Goal: Task Accomplishment & Management: Use online tool/utility

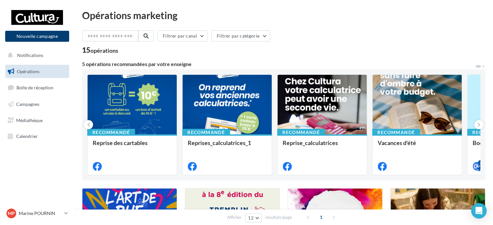
click at [34, 37] on button "Nouvelle campagne" at bounding box center [37, 36] width 64 height 11
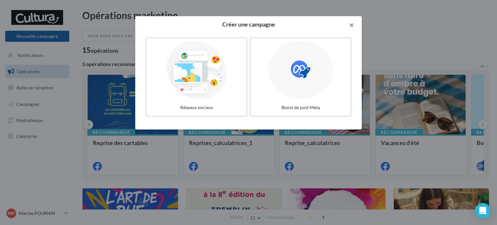
click at [353, 21] on button "button" at bounding box center [349, 25] width 26 height 19
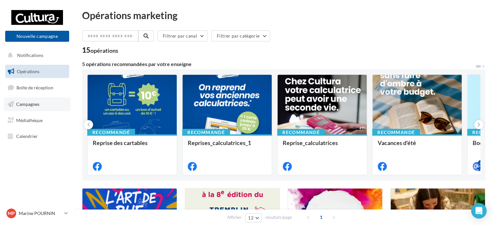
click at [26, 102] on span "Campagnes" at bounding box center [27, 103] width 23 height 5
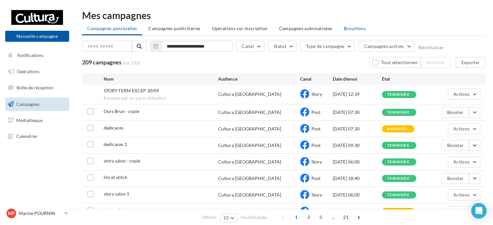
click at [353, 23] on li "Brouillons" at bounding box center [355, 29] width 33 height 12
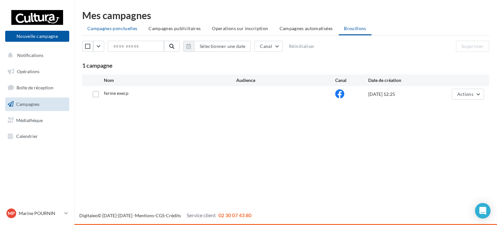
click at [107, 29] on span "Campagnes ponctuelles" at bounding box center [112, 28] width 50 height 5
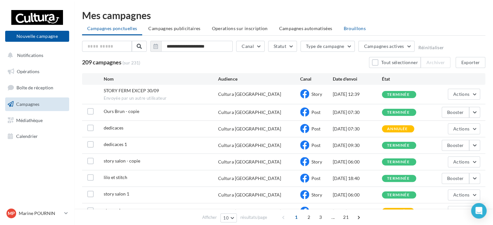
click at [354, 27] on span "Brouillons" at bounding box center [355, 28] width 22 height 5
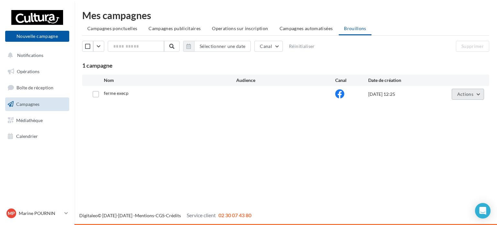
click at [462, 95] on span "Actions" at bounding box center [465, 93] width 16 height 5
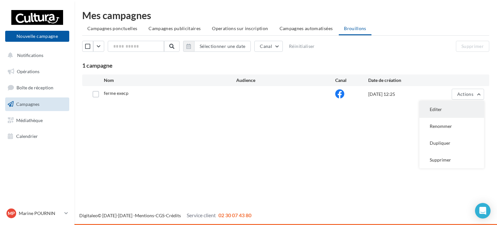
click at [446, 108] on button "Editer" at bounding box center [451, 109] width 65 height 17
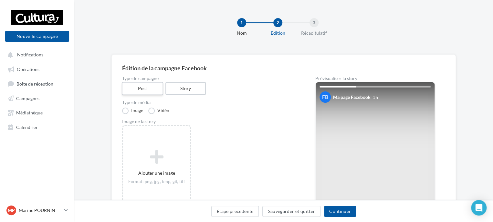
click at [143, 85] on label "Post" at bounding box center [142, 88] width 41 height 13
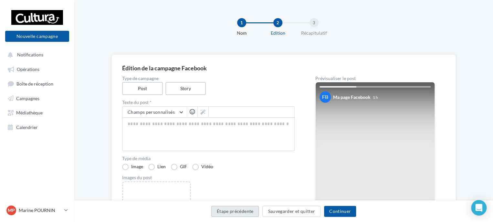
click at [237, 213] on button "Étape précédente" at bounding box center [235, 210] width 48 height 11
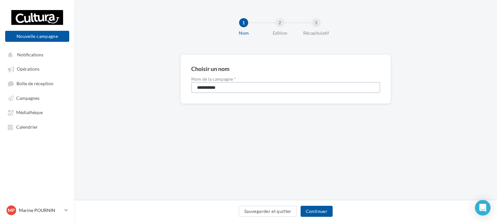
drag, startPoint x: 228, startPoint y: 88, endPoint x: 175, endPoint y: 93, distance: 53.6
click at [175, 93] on div "**********" at bounding box center [285, 89] width 422 height 70
type input "**********"
click at [319, 211] on button "Continuer" at bounding box center [316, 210] width 32 height 11
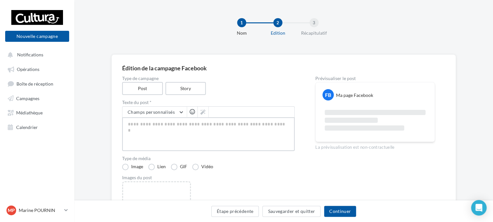
click at [146, 134] on textarea at bounding box center [208, 134] width 173 height 34
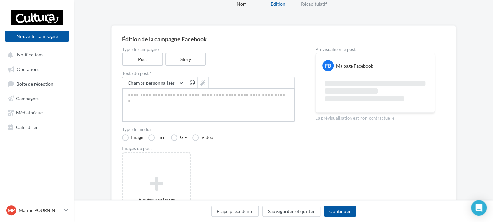
scroll to position [32, 0]
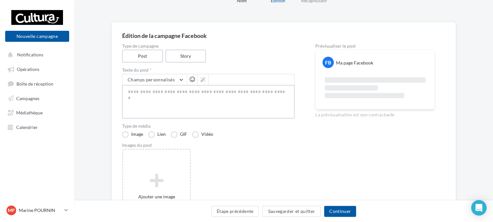
paste textarea "**********"
type textarea "**********"
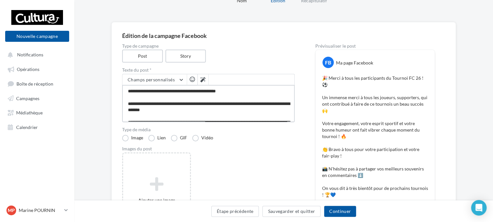
scroll to position [50, 0]
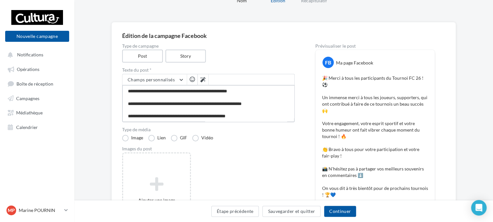
type textarea "**********"
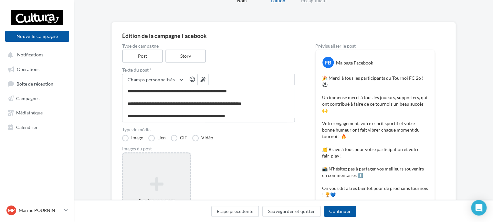
click at [146, 176] on icon at bounding box center [157, 184] width 62 height 16
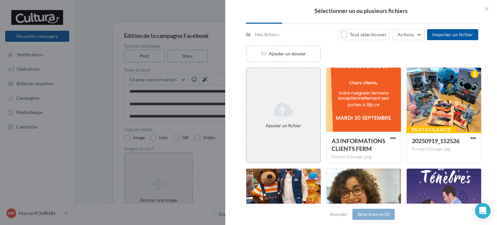
scroll to position [97, 0]
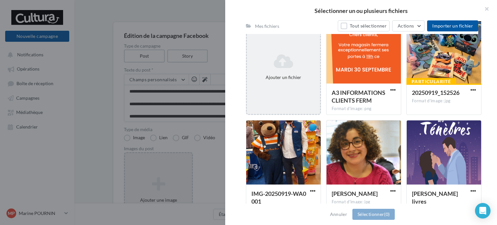
click at [279, 80] on div "Ajouter un fichier" at bounding box center [283, 67] width 73 height 32
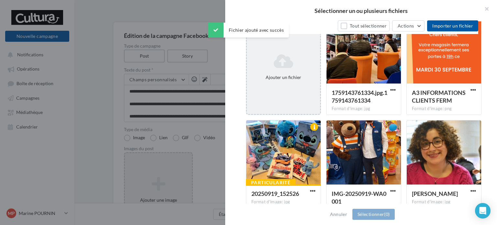
click at [300, 62] on icon at bounding box center [283, 61] width 68 height 16
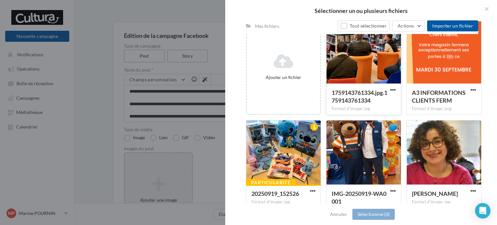
click at [361, 75] on div at bounding box center [363, 51] width 74 height 65
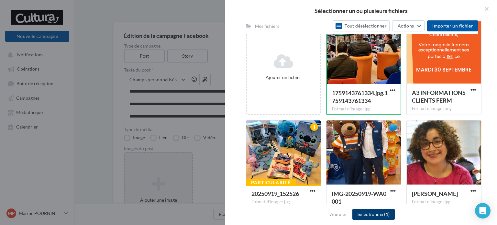
click at [367, 216] on button "Sélectionner (1)" at bounding box center [373, 214] width 42 height 11
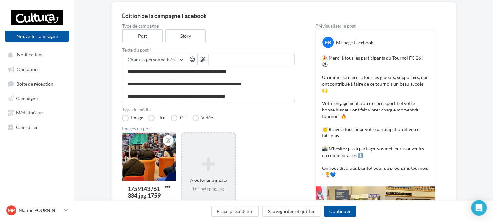
scroll to position [63, 0]
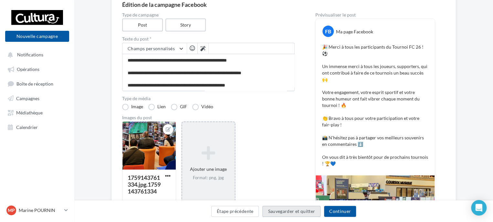
click at [279, 209] on button "Sauvegarder et quitter" at bounding box center [292, 210] width 58 height 11
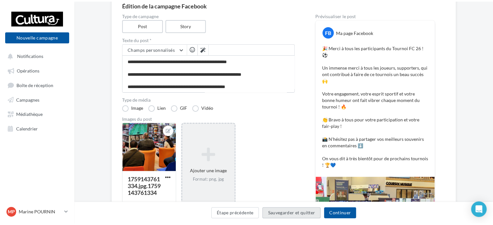
scroll to position [10, 0]
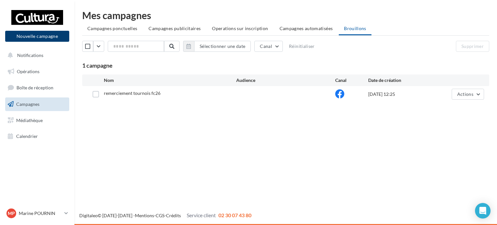
click at [43, 37] on button "Nouvelle campagne" at bounding box center [37, 36] width 64 height 11
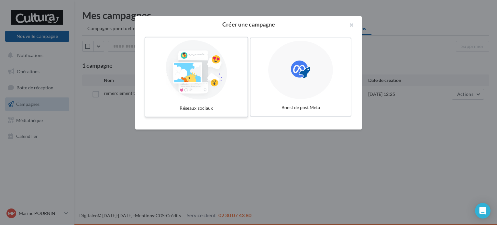
click at [198, 97] on div at bounding box center [196, 70] width 97 height 60
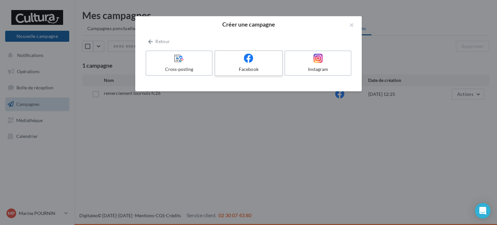
click at [245, 65] on label "Facebook" at bounding box center [248, 63] width 68 height 26
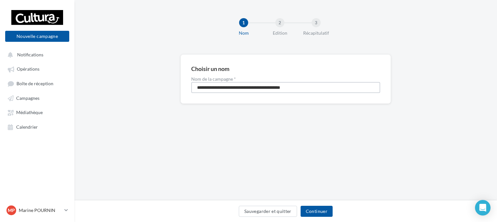
drag, startPoint x: 320, startPoint y: 88, endPoint x: 179, endPoint y: 86, distance: 141.0
click at [179, 86] on div "**********" at bounding box center [285, 89] width 422 height 70
type input "**********"
click at [317, 208] on button "Continuer" at bounding box center [316, 210] width 32 height 11
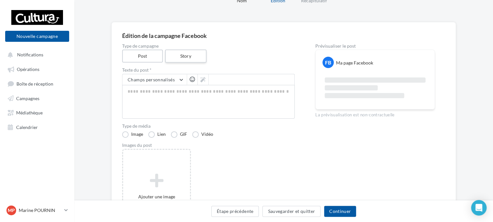
click at [188, 58] on label "Story" at bounding box center [185, 55] width 41 height 13
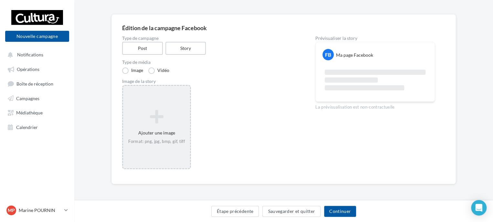
click at [161, 123] on icon at bounding box center [157, 117] width 62 height 16
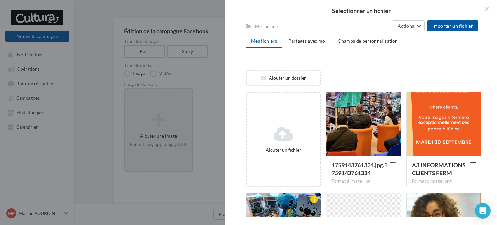
scroll to position [100, 0]
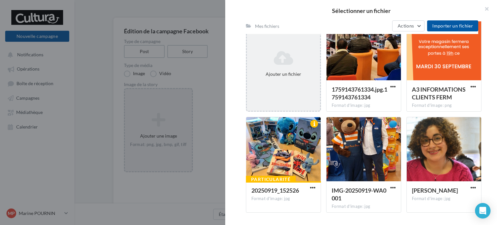
click at [277, 68] on div "Ajouter un fichier" at bounding box center [283, 64] width 73 height 32
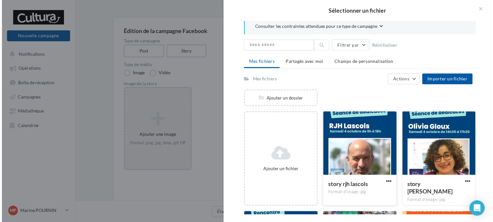
scroll to position [3, 0]
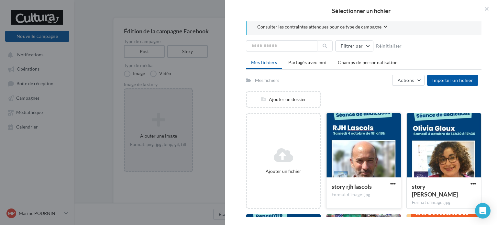
click at [356, 149] on div at bounding box center [363, 145] width 74 height 65
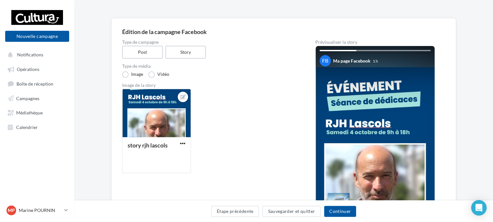
scroll to position [69, 0]
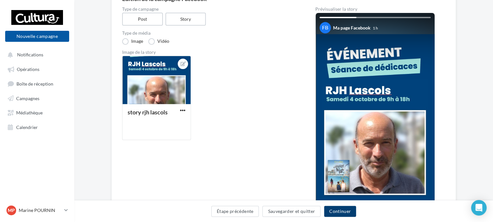
click at [334, 213] on button "Continuer" at bounding box center [340, 210] width 32 height 11
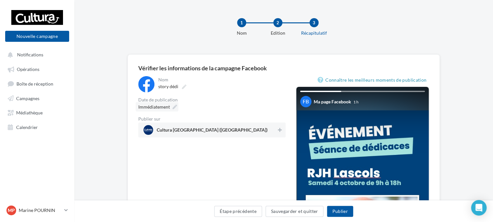
click at [162, 104] on span "Immédiatement" at bounding box center [154, 106] width 32 height 5
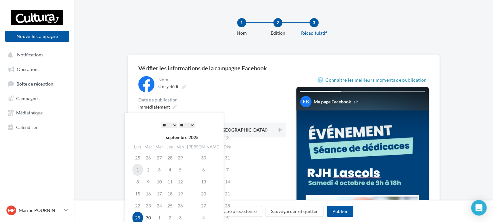
click at [137, 164] on td "1" at bounding box center [138, 169] width 10 height 12
click at [158, 214] on td "1" at bounding box center [159, 217] width 11 height 12
click at [165, 124] on select "* * * * * * * * * * ** ** ** ** ** ** ** ** ** ** ** ** ** **" at bounding box center [169, 124] width 16 height 5
click at [186, 119] on div "**********" at bounding box center [174, 178] width 99 height 130
click at [186, 124] on select "** ** ** ** ** **" at bounding box center [187, 124] width 16 height 5
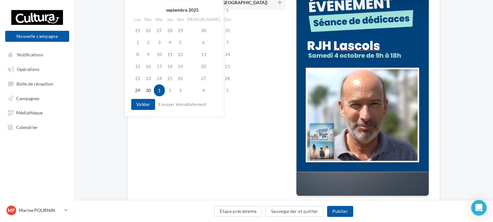
scroll to position [129, 0]
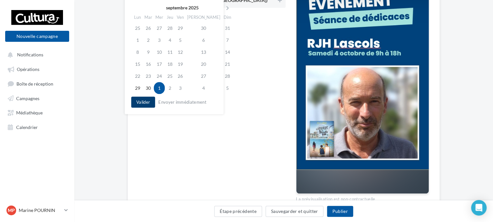
click at [145, 106] on button "Valider" at bounding box center [143, 101] width 24 height 11
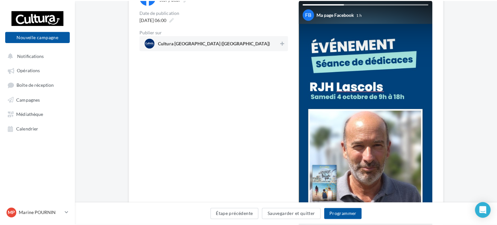
scroll to position [32, 0]
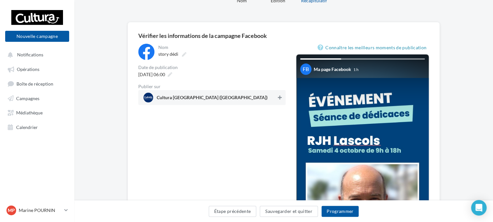
click at [277, 97] on button at bounding box center [280, 97] width 6 height 8
click at [338, 213] on button "Programmer" at bounding box center [341, 210] width 38 height 11
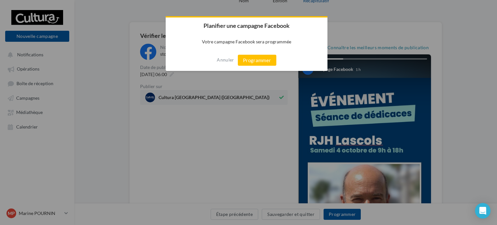
click at [259, 58] on button "Programmer" at bounding box center [257, 60] width 38 height 11
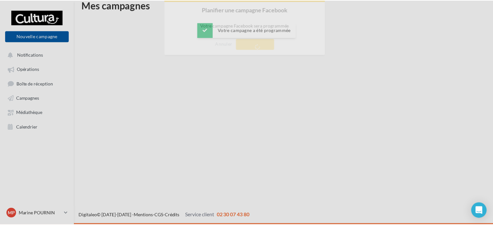
scroll to position [10, 0]
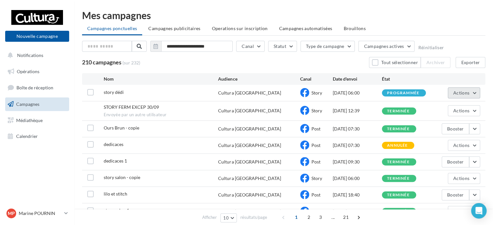
click at [460, 94] on span "Actions" at bounding box center [462, 92] width 16 height 5
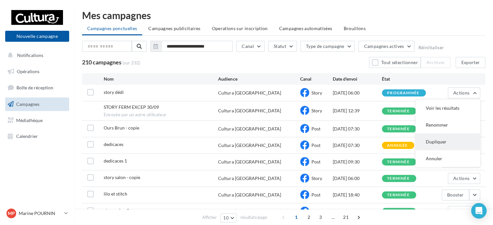
click at [432, 142] on button "Dupliquer" at bounding box center [448, 141] width 65 height 17
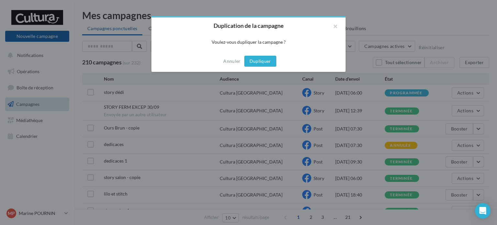
click at [258, 63] on button "Dupliquer" at bounding box center [260, 61] width 32 height 11
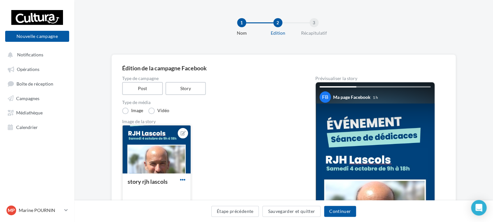
click at [181, 180] on span "button" at bounding box center [182, 179] width 5 height 5
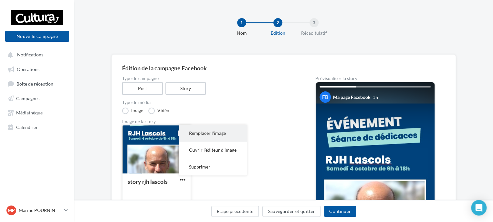
click at [191, 137] on button "Remplacer l'image" at bounding box center [213, 133] width 68 height 17
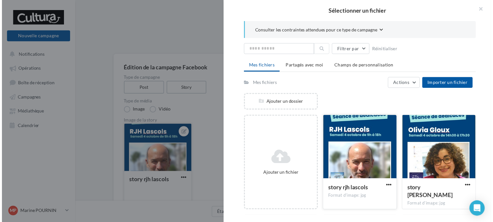
scroll to position [65, 0]
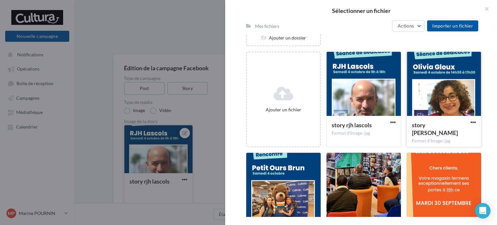
click at [453, 92] on div at bounding box center [443, 84] width 74 height 65
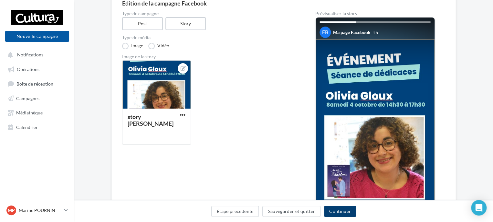
click at [343, 211] on button "Continuer" at bounding box center [340, 210] width 32 height 11
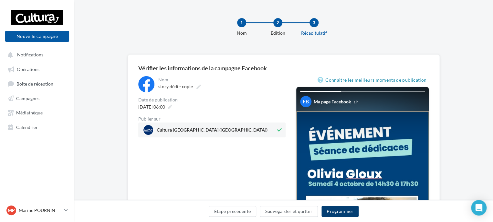
click at [338, 211] on button "Programmer" at bounding box center [341, 210] width 38 height 11
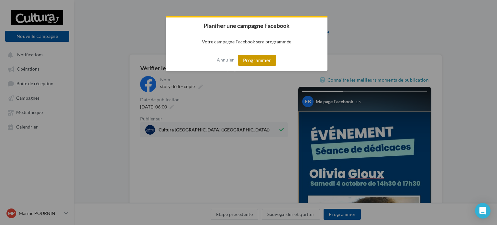
click at [258, 62] on button "Programmer" at bounding box center [257, 60] width 38 height 11
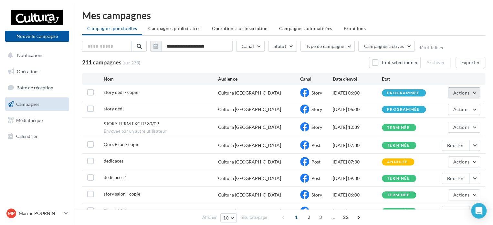
click at [457, 92] on span "Actions" at bounding box center [462, 92] width 16 height 5
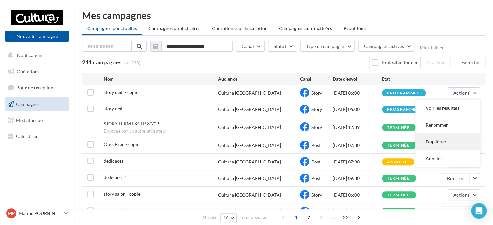
click at [434, 143] on button "Dupliquer" at bounding box center [448, 141] width 65 height 17
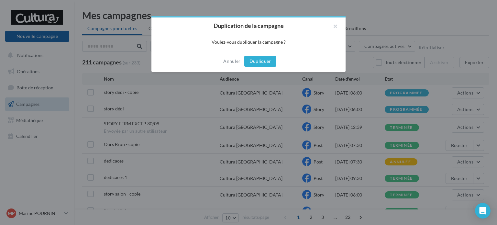
click at [266, 60] on button "Dupliquer" at bounding box center [260, 61] width 32 height 11
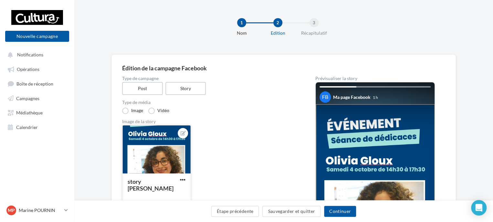
click at [182, 175] on div "story [PERSON_NAME]" at bounding box center [157, 190] width 68 height 35
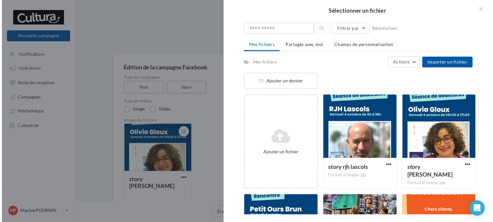
scroll to position [37, 0]
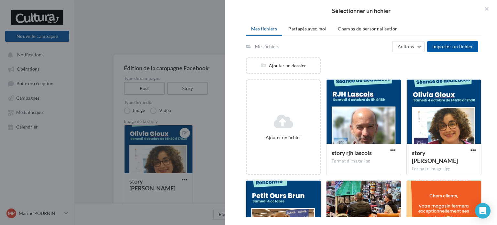
click at [284, 207] on div at bounding box center [283, 212] width 74 height 65
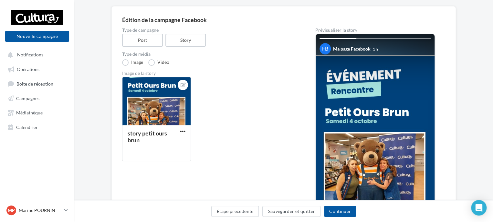
scroll to position [32, 0]
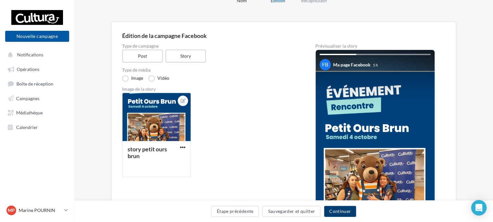
click at [340, 210] on button "Continuer" at bounding box center [340, 210] width 32 height 11
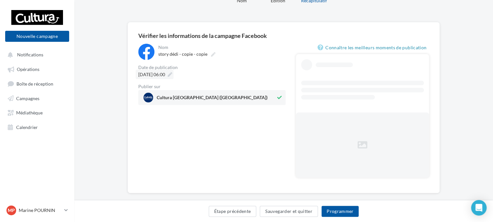
click at [147, 79] on div "[DATE] 06:00" at bounding box center [155, 74] width 38 height 9
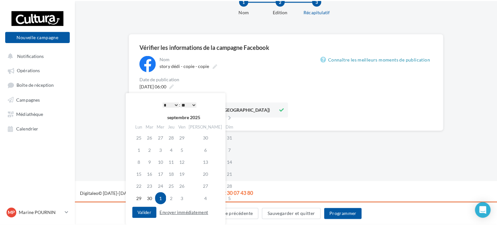
scroll to position [32, 0]
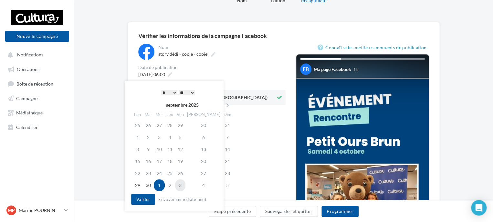
click at [186, 181] on td "3" at bounding box center [180, 185] width 10 height 12
click at [140, 200] on button "Valider" at bounding box center [143, 198] width 24 height 11
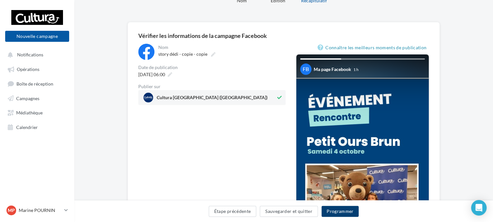
click at [337, 211] on button "Programmer" at bounding box center [341, 210] width 38 height 11
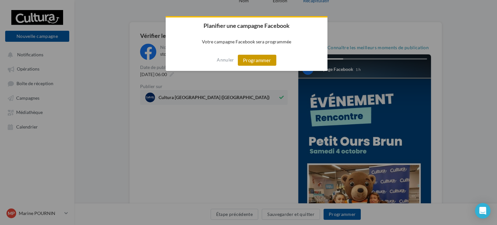
click at [253, 58] on button "Programmer" at bounding box center [257, 60] width 38 height 11
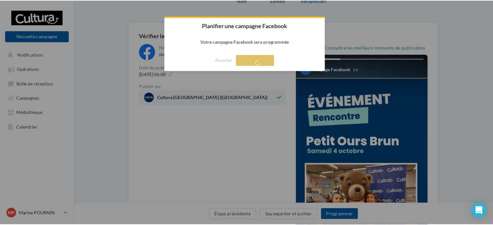
scroll to position [10, 0]
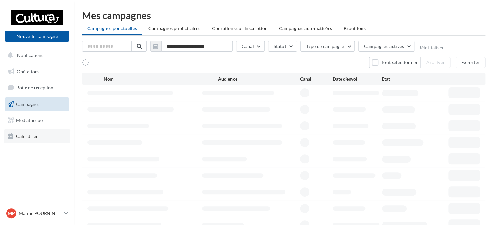
click at [29, 137] on span "Calendrier" at bounding box center [27, 135] width 22 height 5
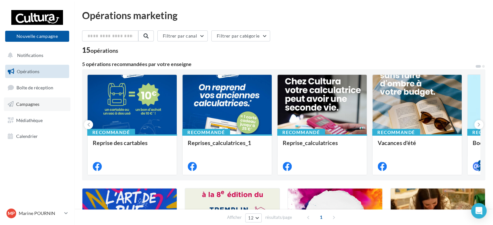
click at [25, 105] on span "Campagnes" at bounding box center [27, 103] width 23 height 5
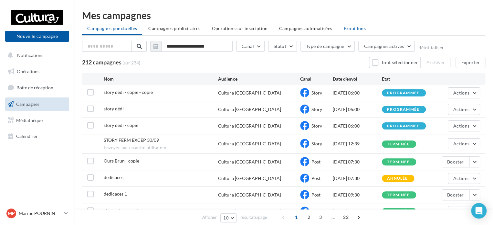
click at [355, 27] on span "Brouillons" at bounding box center [355, 28] width 22 height 5
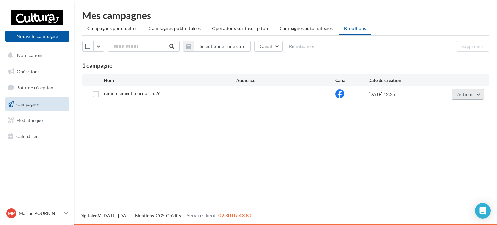
click at [473, 91] on button "Actions" at bounding box center [467, 94] width 32 height 11
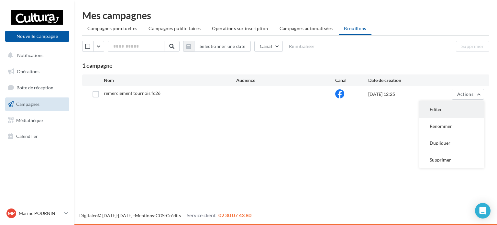
click at [432, 107] on button "Editer" at bounding box center [451, 109] width 65 height 17
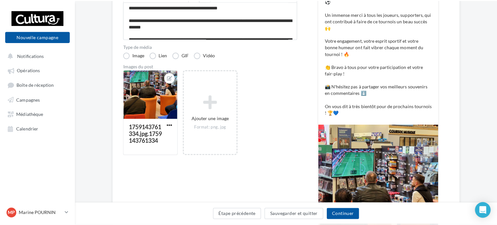
scroll to position [162, 0]
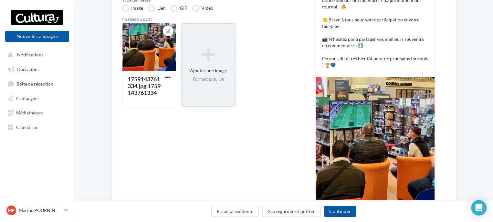
click at [203, 64] on div "Ajouter une image Format: png, jpg" at bounding box center [208, 64] width 52 height 41
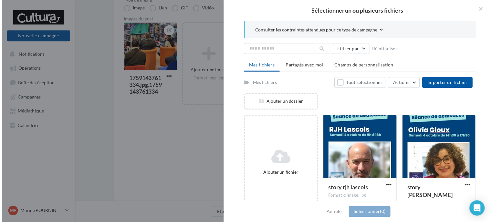
scroll to position [65, 0]
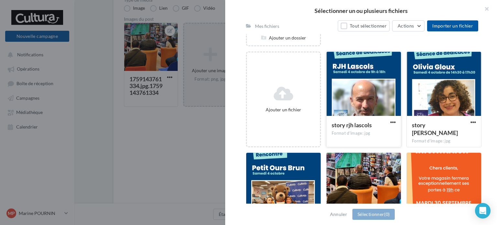
click at [357, 119] on div "story rjh lascols Format d'image: jpg" at bounding box center [363, 131] width 74 height 30
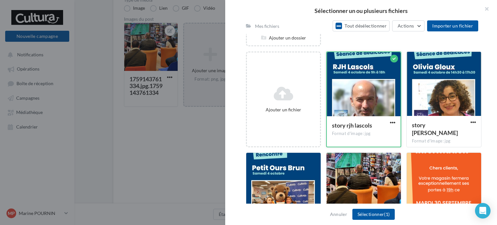
click at [356, 119] on div "story rjh lascols Format d'image: jpg" at bounding box center [364, 131] width 74 height 30
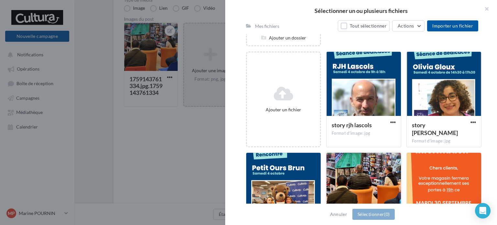
click at [362, 182] on div at bounding box center [363, 185] width 74 height 65
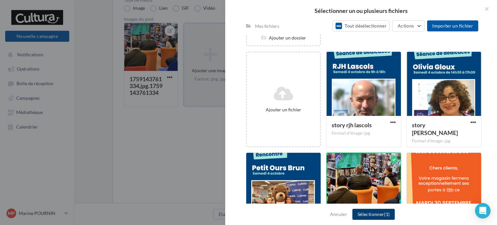
click at [380, 209] on button "Sélectionner (1)" at bounding box center [373, 214] width 42 height 11
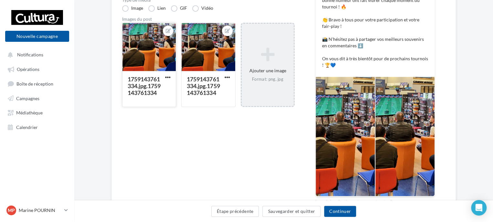
click at [151, 92] on div "1759143761334.jpg.1759143761334" at bounding box center [144, 85] width 33 height 21
drag, startPoint x: 208, startPoint y: 132, endPoint x: 198, endPoint y: 114, distance: 20.9
click at [167, 75] on span "button" at bounding box center [167, 76] width 5 height 5
click at [181, 90] on button "Remplacer l'image" at bounding box center [198, 90] width 68 height 17
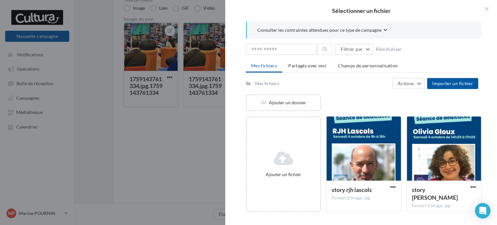
click at [300, 161] on icon at bounding box center [283, 158] width 68 height 16
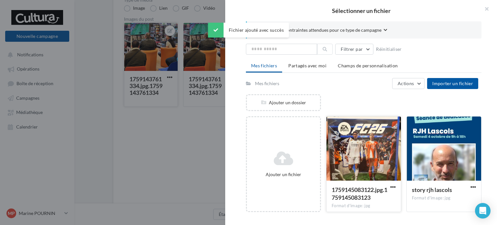
click at [362, 155] on div at bounding box center [363, 148] width 74 height 65
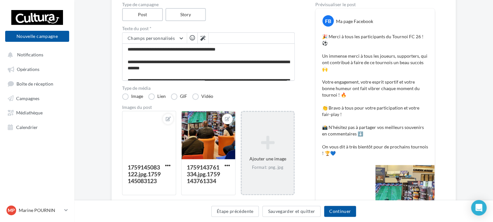
scroll to position [88, 0]
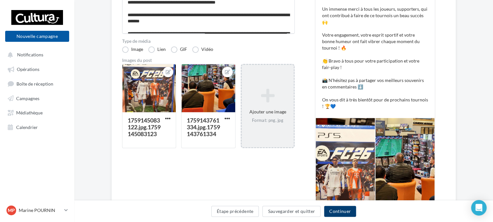
click at [345, 211] on button "Continuer" at bounding box center [340, 210] width 32 height 11
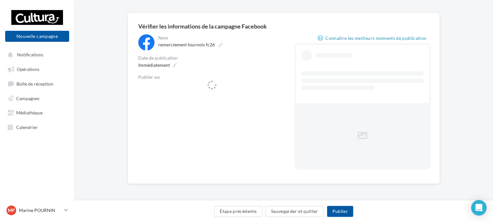
scroll to position [41, 0]
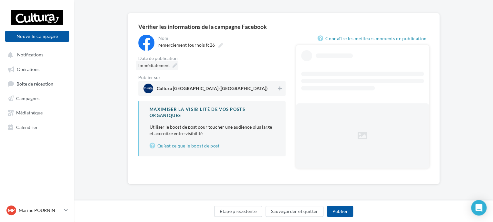
click at [158, 69] on div "Immédiatement" at bounding box center [157, 64] width 43 height 9
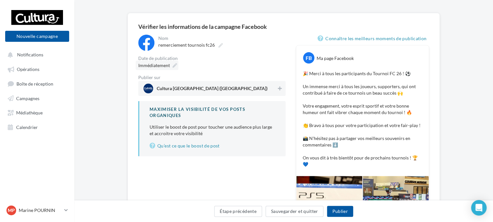
click at [158, 62] on span "Immédiatement" at bounding box center [154, 65] width 32 height 6
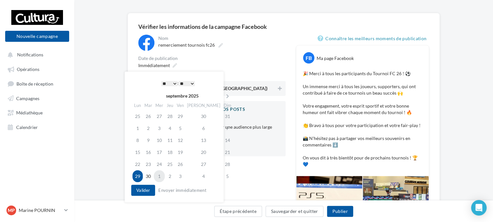
click at [161, 173] on td "1" at bounding box center [159, 176] width 11 height 12
click at [173, 83] on select "* * * * * * * * * * ** ** ** ** ** ** ** ** ** ** ** ** ** **" at bounding box center [169, 83] width 16 height 5
click at [187, 84] on select "** ** ** ** ** **" at bounding box center [187, 83] width 16 height 5
click at [146, 190] on button "Valider" at bounding box center [143, 189] width 24 height 11
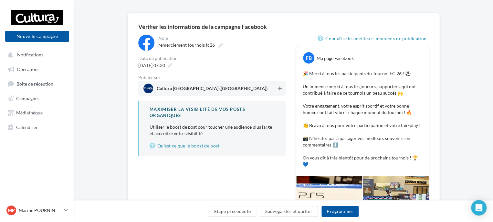
click at [278, 89] on icon at bounding box center [280, 88] width 4 height 5
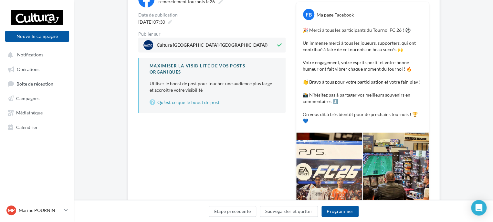
scroll to position [74, 0]
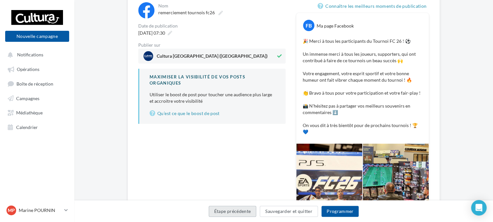
click at [241, 215] on button "Étape précédente" at bounding box center [233, 210] width 48 height 11
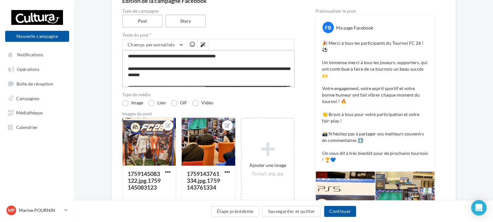
drag, startPoint x: 227, startPoint y: 67, endPoint x: 203, endPoint y: 69, distance: 24.0
click at [203, 69] on textarea "**********" at bounding box center [208, 68] width 173 height 37
type textarea "**********"
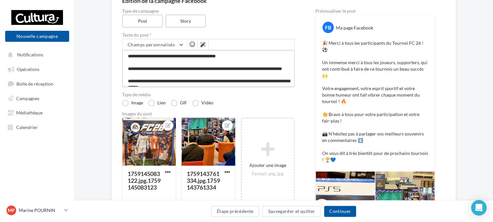
type textarea "**********"
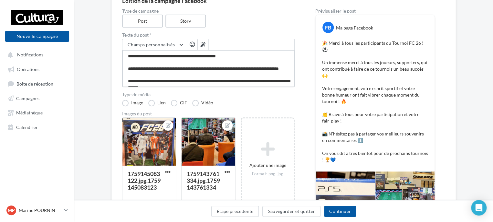
type textarea "**********"
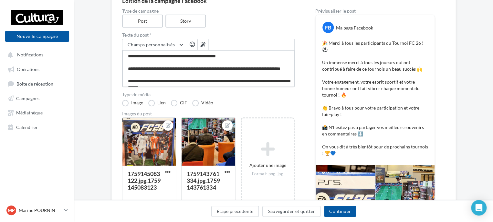
type textarea "**********"
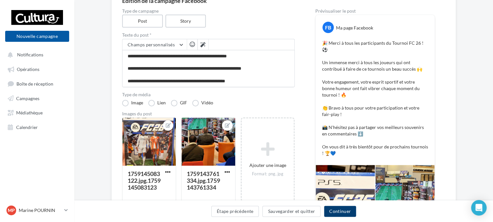
click at [343, 211] on button "Continuer" at bounding box center [340, 210] width 32 height 11
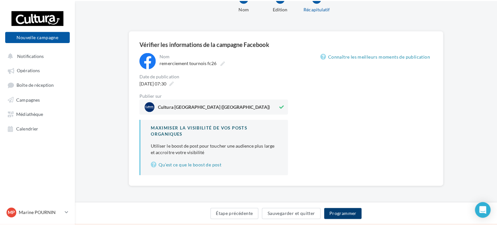
scroll to position [32, 0]
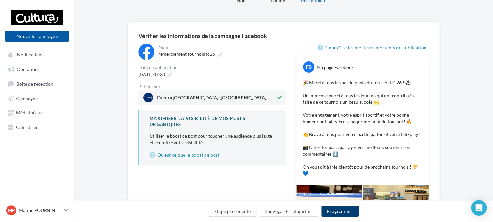
click at [345, 211] on button "Programmer" at bounding box center [341, 210] width 38 height 11
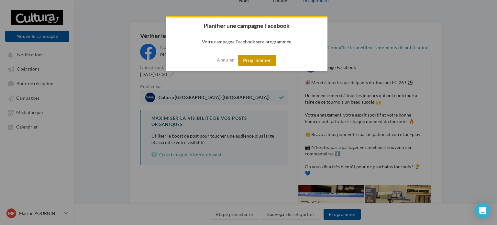
click at [254, 58] on button "Programmer" at bounding box center [257, 60] width 38 height 11
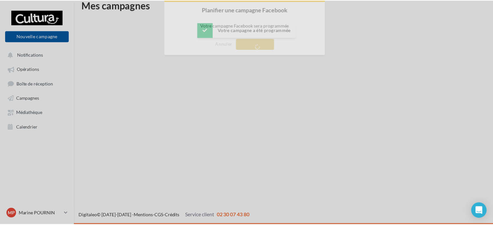
scroll to position [10, 0]
